Goal: Task Accomplishment & Management: Use online tool/utility

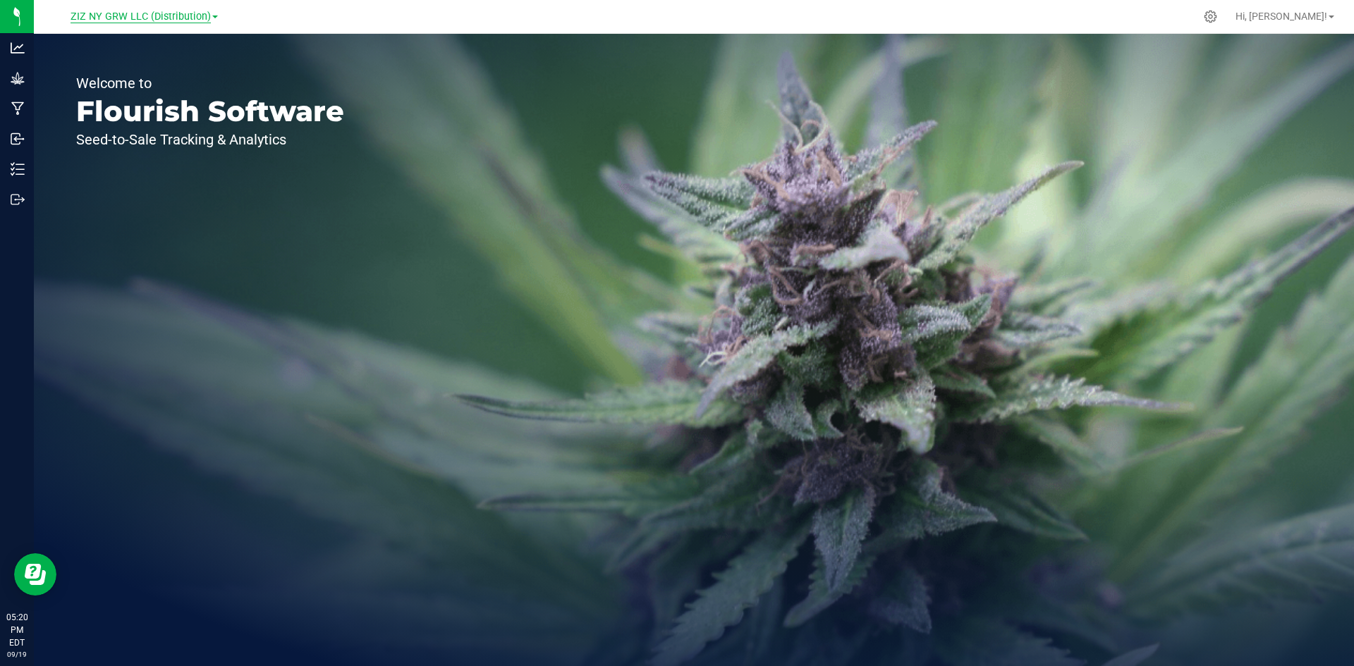
click at [180, 18] on span "ZIZ NY GRW LLC (Distribution)" at bounding box center [141, 17] width 140 height 13
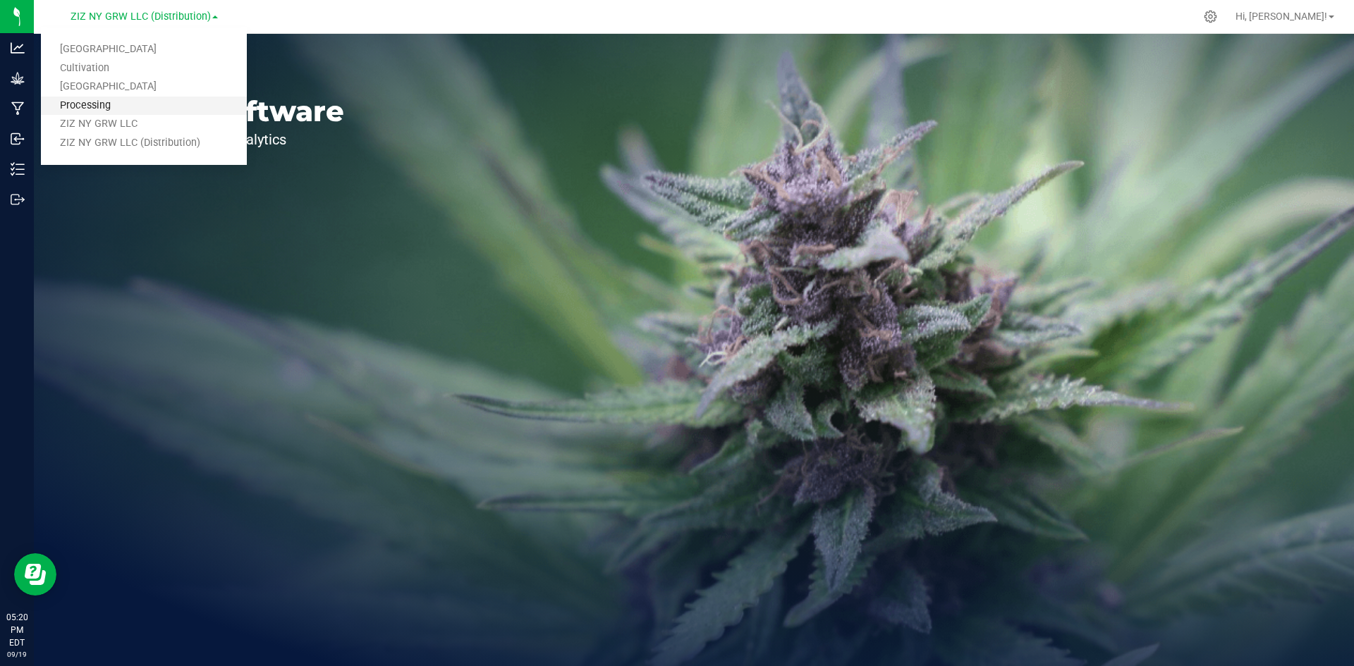
click at [114, 103] on link "Processing" at bounding box center [144, 106] width 206 height 19
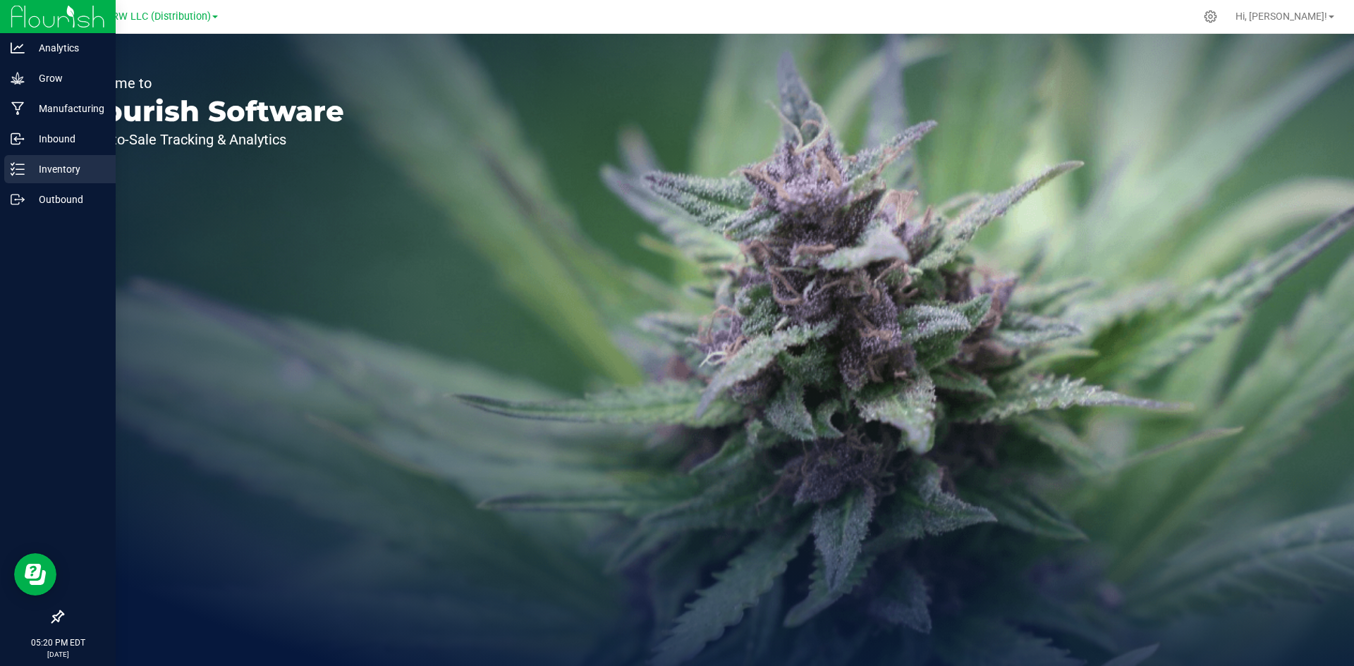
click at [31, 163] on p "Inventory" at bounding box center [67, 169] width 85 height 17
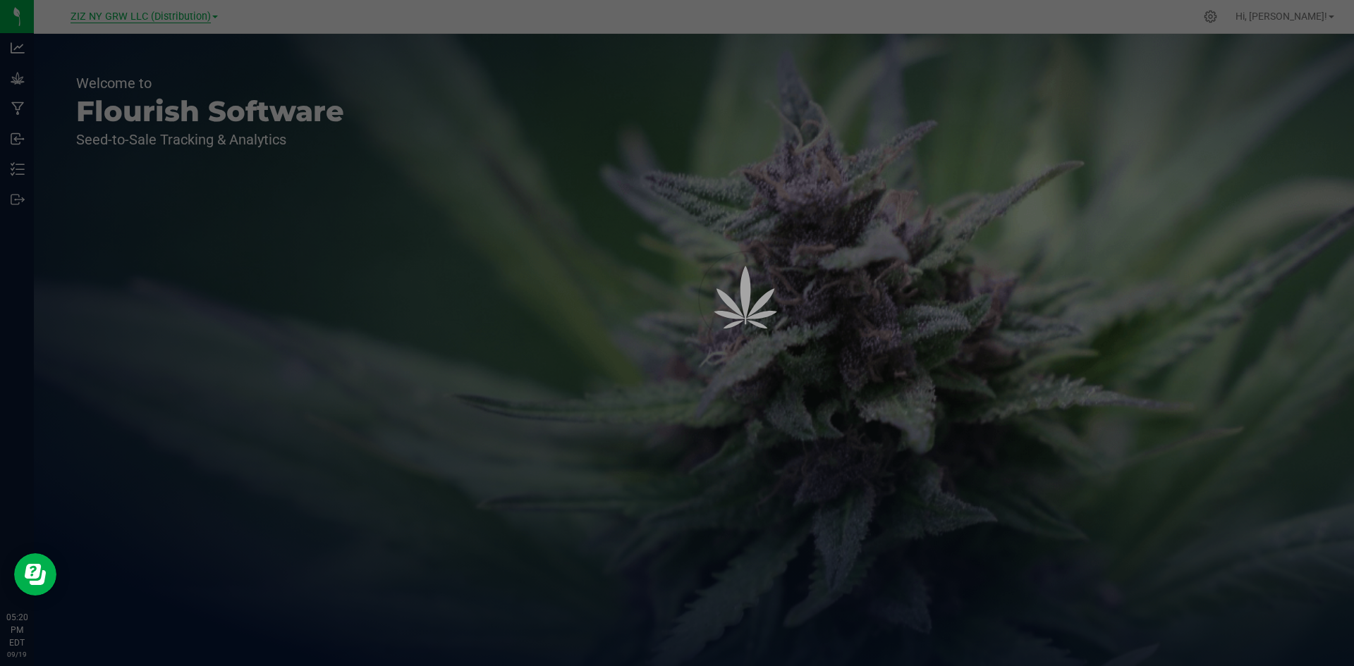
click at [205, 16] on span "ZIZ NY GRW LLC (Distribution)" at bounding box center [141, 17] width 140 height 13
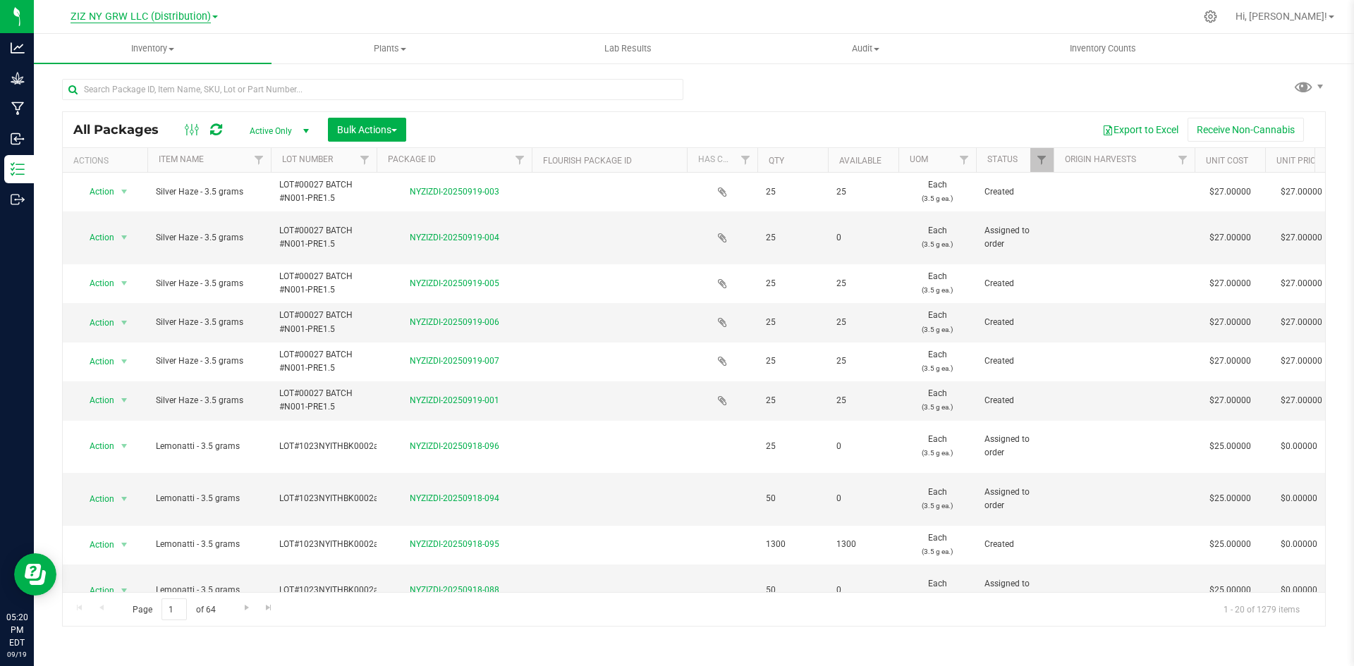
click at [199, 13] on span "ZIZ NY GRW LLC (Distribution)" at bounding box center [141, 17] width 140 height 13
click at [89, 102] on link "Processing" at bounding box center [144, 106] width 206 height 19
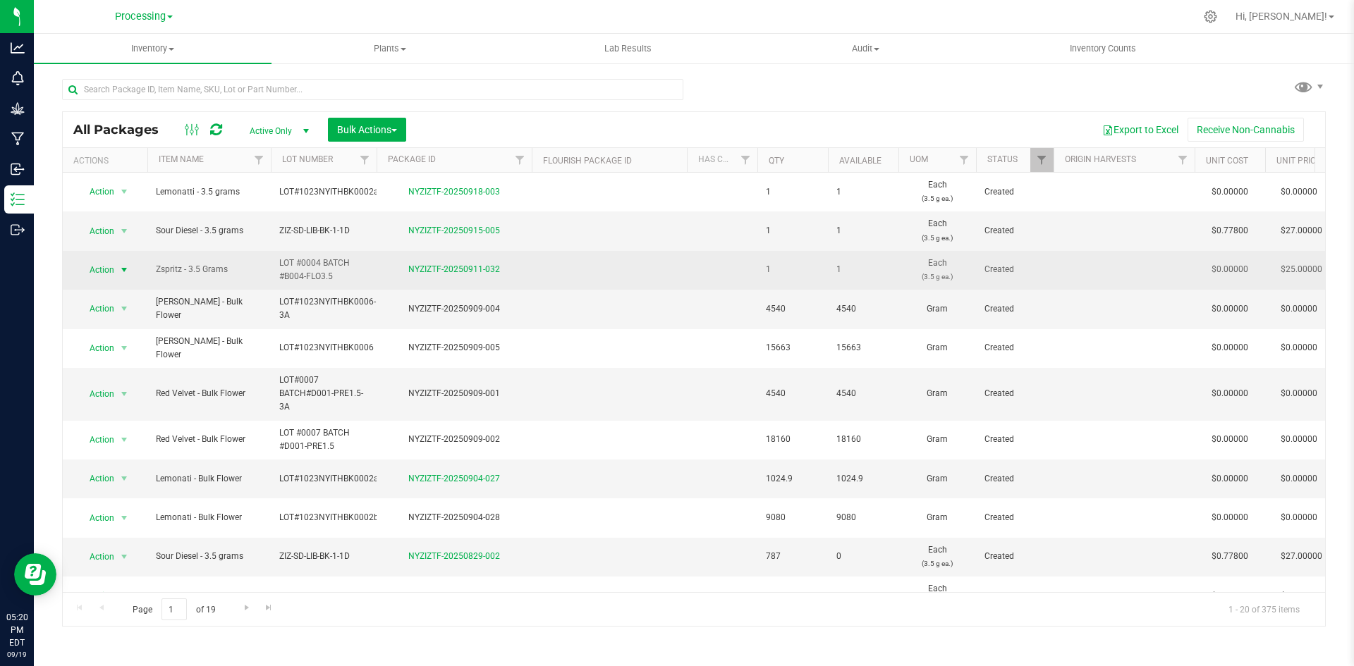
click at [125, 270] on span "select" at bounding box center [123, 269] width 11 height 11
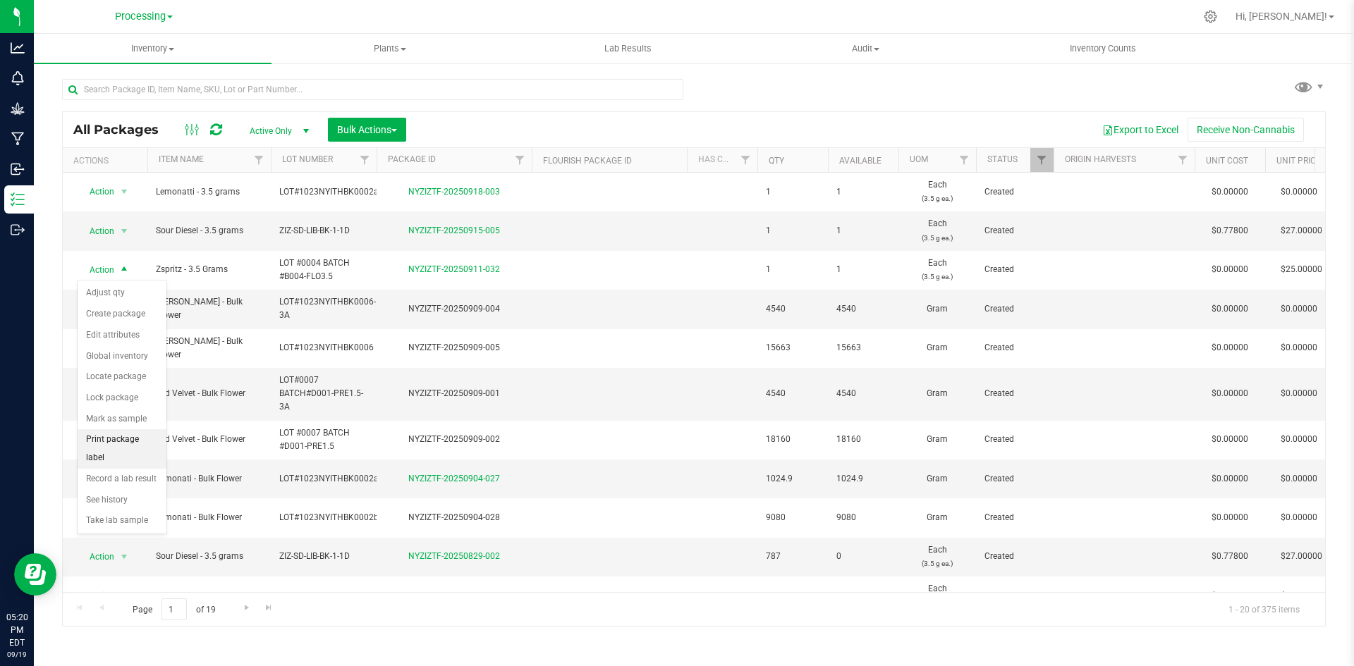
click at [130, 436] on li "Print package label" at bounding box center [122, 448] width 89 height 39
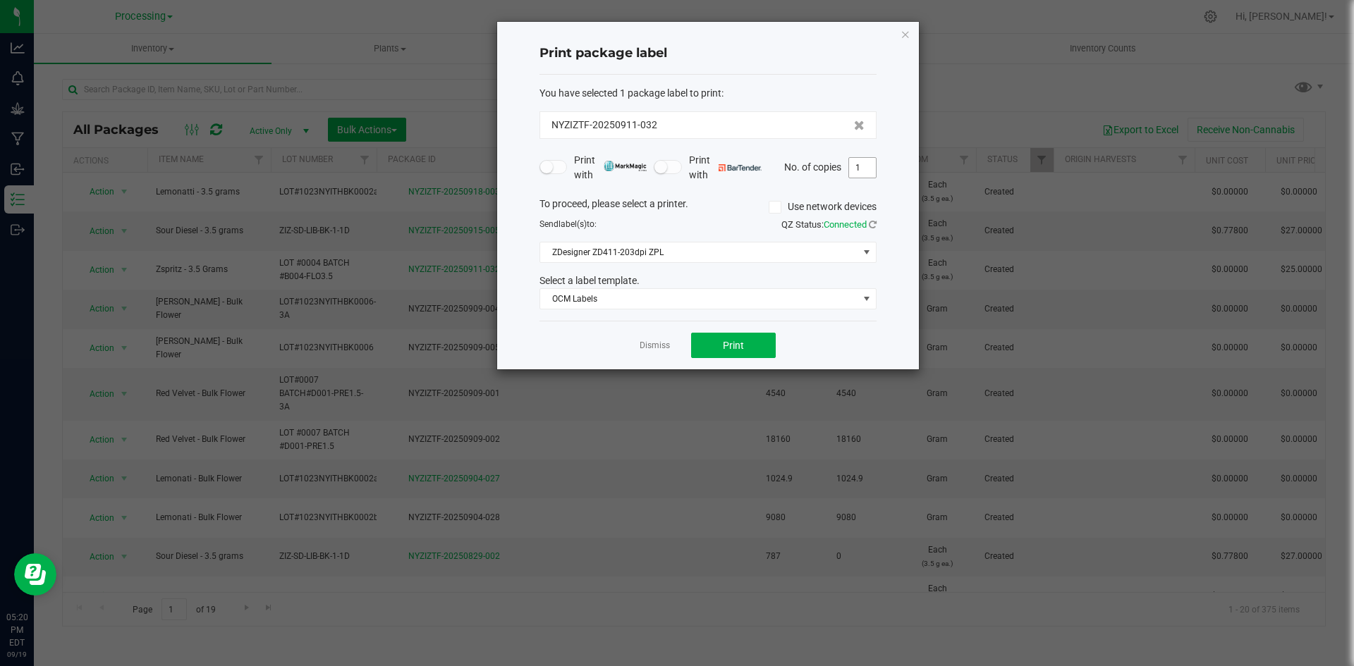
click at [867, 171] on input "1" at bounding box center [862, 168] width 27 height 20
type input "9"
click at [744, 349] on button "Print" at bounding box center [733, 345] width 85 height 25
